Goal: Information Seeking & Learning: Learn about a topic

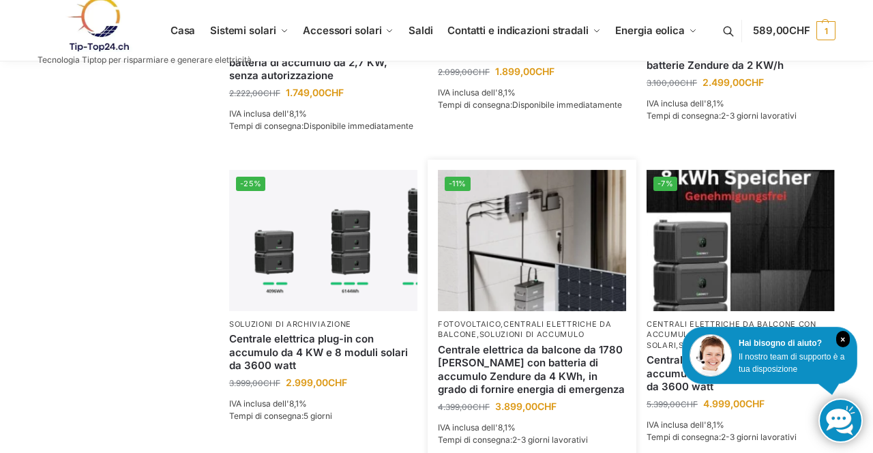
click at [539, 256] on img at bounding box center [532, 240] width 188 height 141
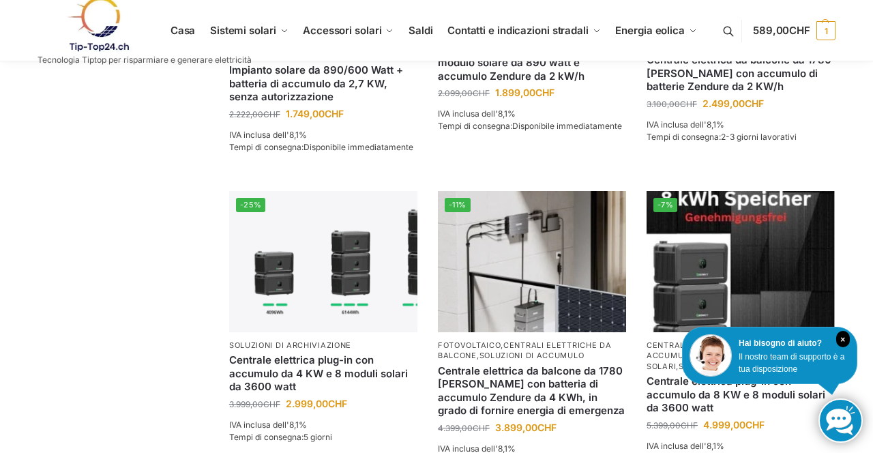
scroll to position [652, 0]
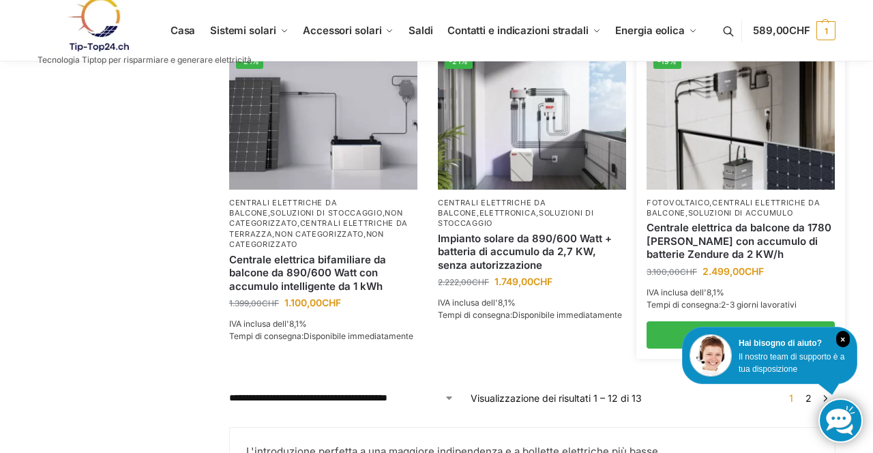
click at [736, 159] on img at bounding box center [740, 118] width 188 height 141
